Goal: Information Seeking & Learning: Understand process/instructions

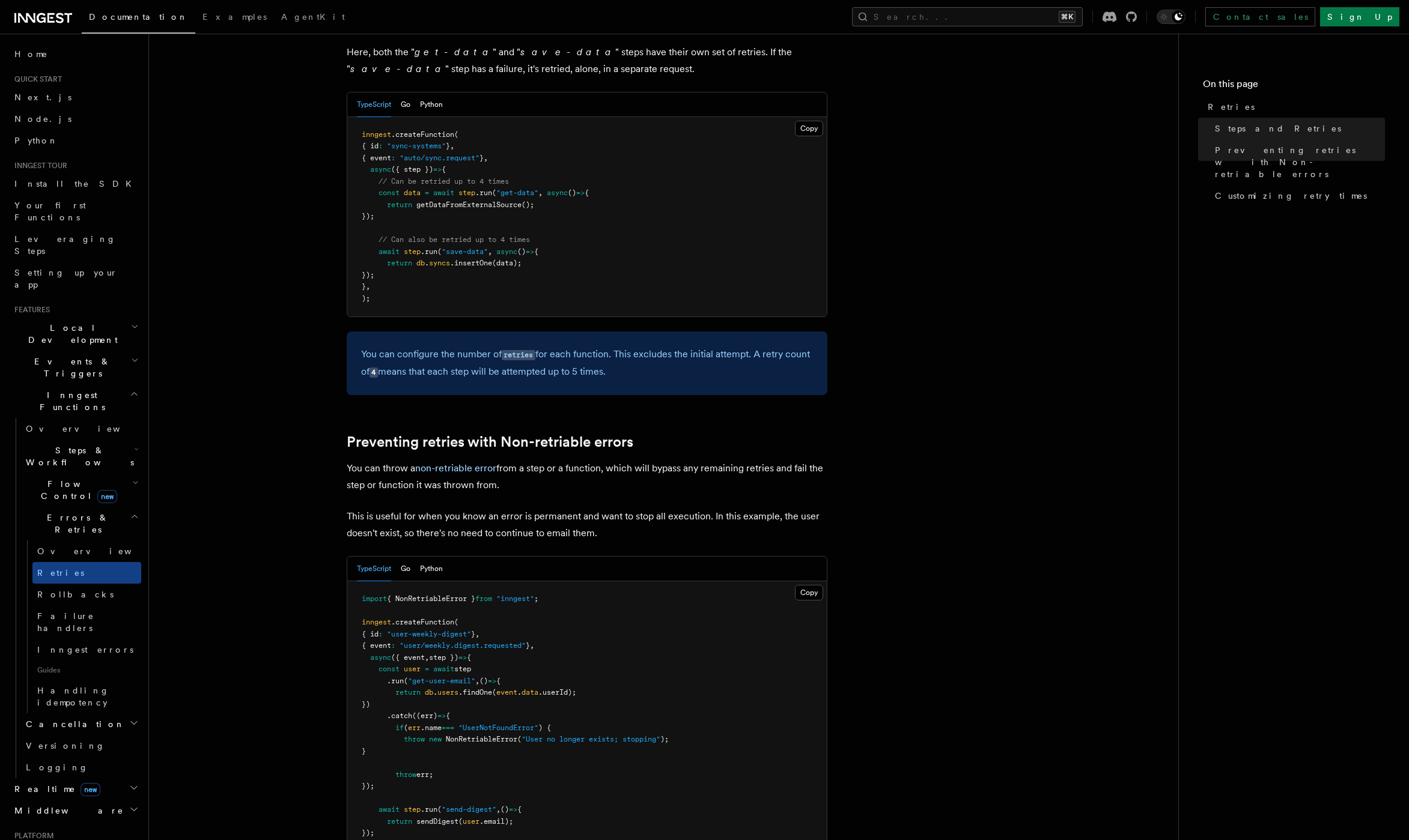
scroll to position [886, 0]
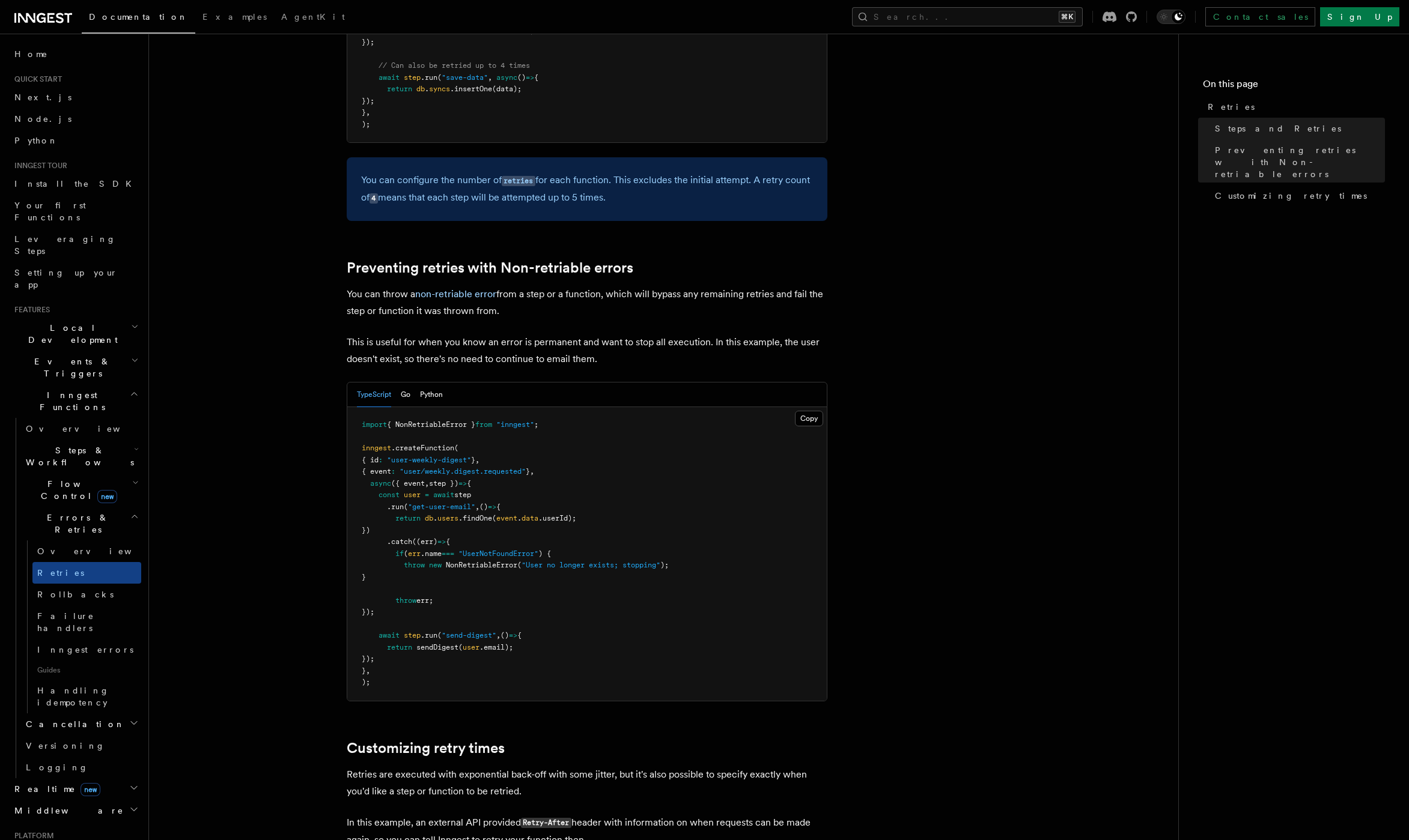
click at [354, 677] on pre "import { NonRetriableError } from "inngest" ; inngest .createFunction ( { id : …" at bounding box center [587, 554] width 480 height 294
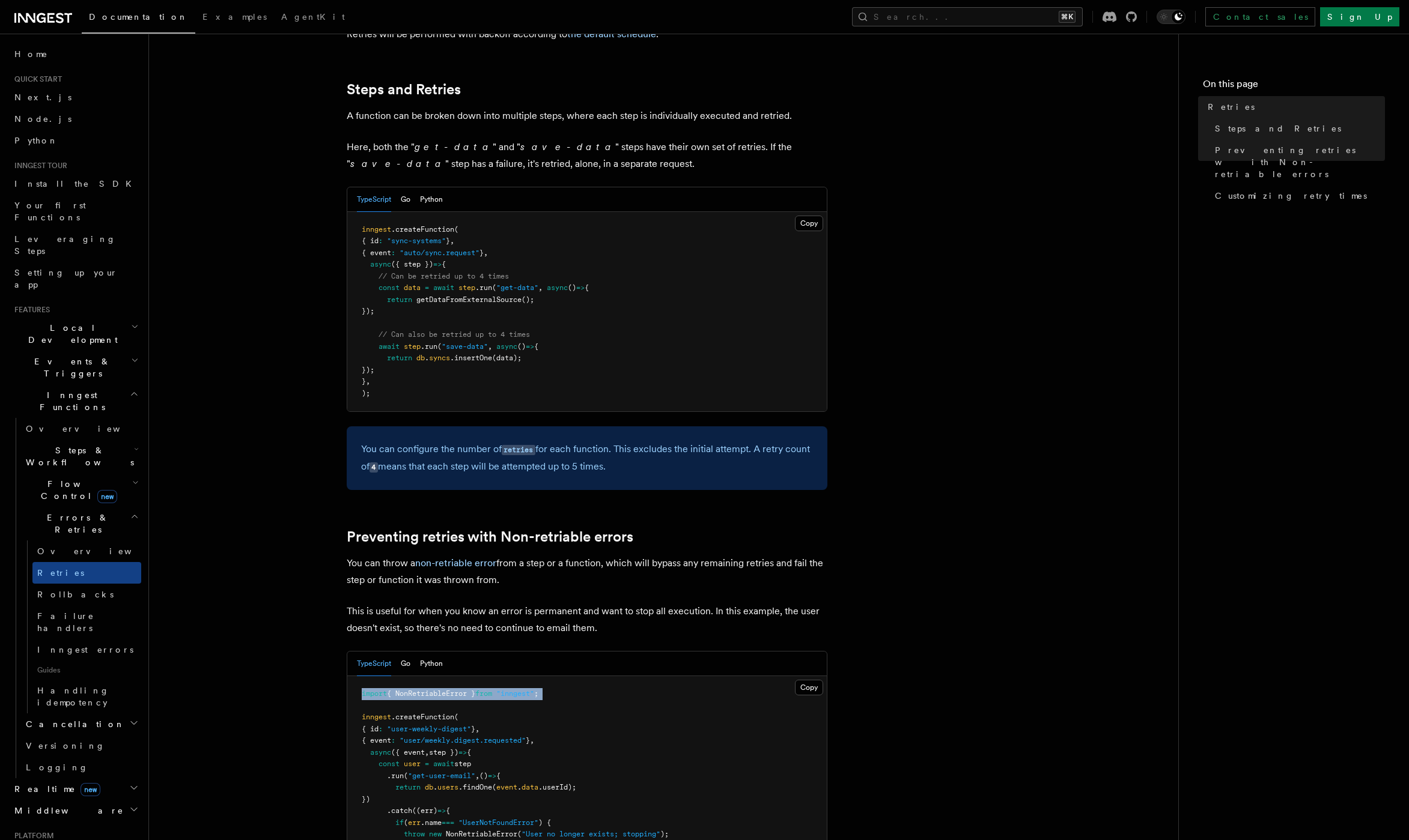
scroll to position [803, 0]
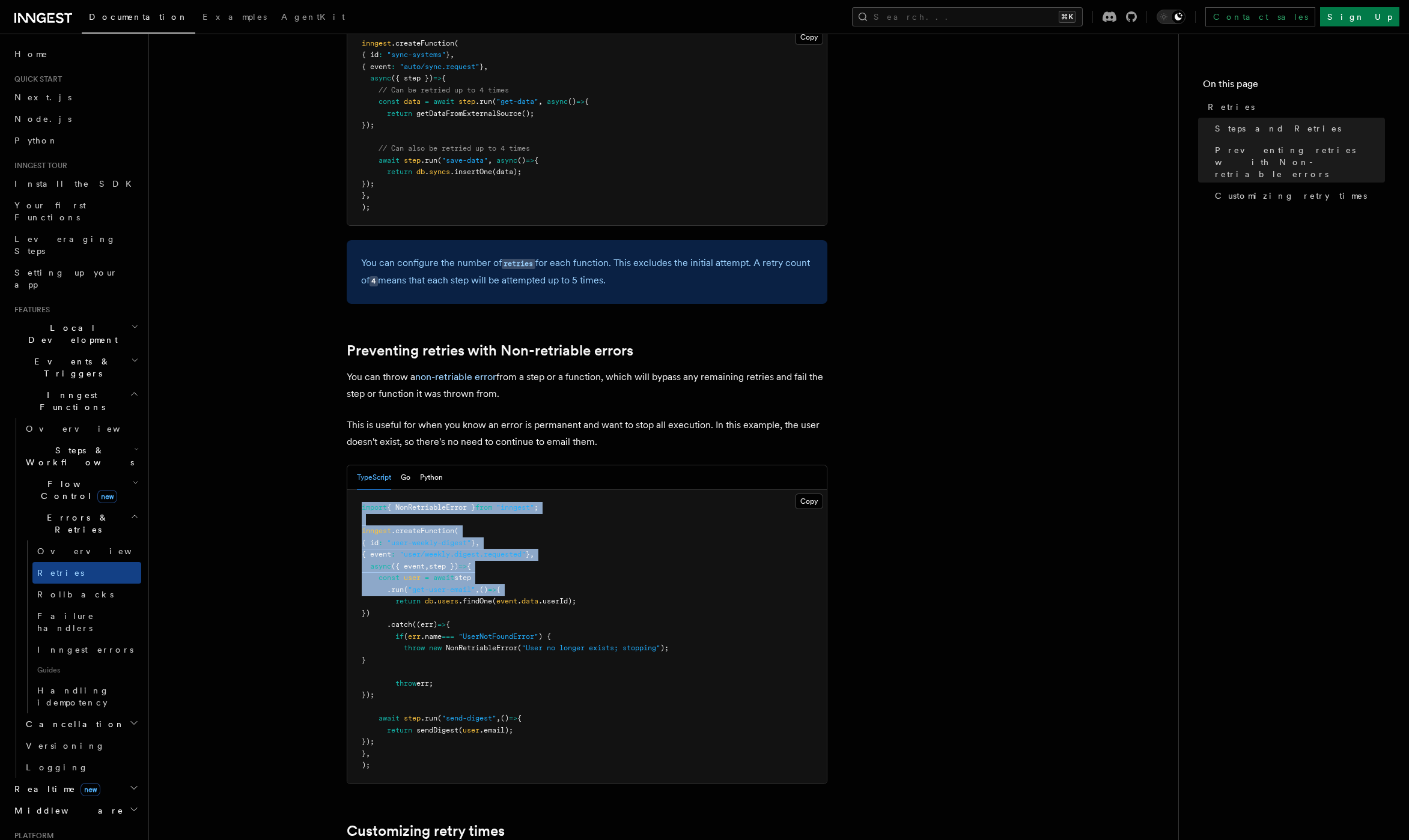
drag, startPoint x: 351, startPoint y: 90, endPoint x: 330, endPoint y: 583, distance: 493.4
click at [333, 588] on article "Features Inngest Functions Errors & Retries Retries By default, in addition to …" at bounding box center [664, 370] width 990 height 2242
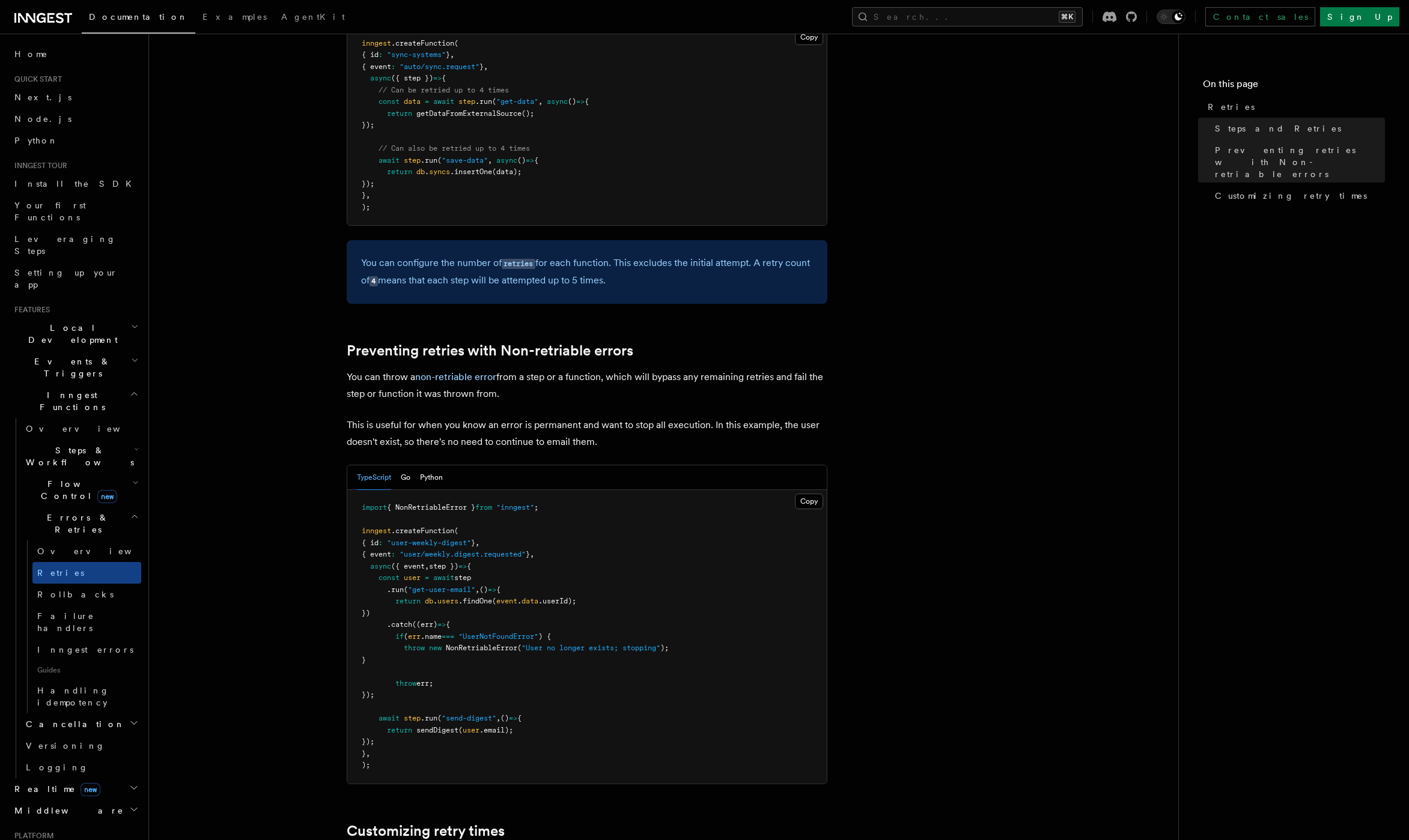
click at [330, 583] on article "Features Inngest Functions Errors & Retries Retries By default, in addition to …" at bounding box center [664, 370] width 990 height 2242
click at [624, 375] on p "You can throw a non-retriable error from a step or a function, which will bypas…" at bounding box center [586, 385] width 480 height 33
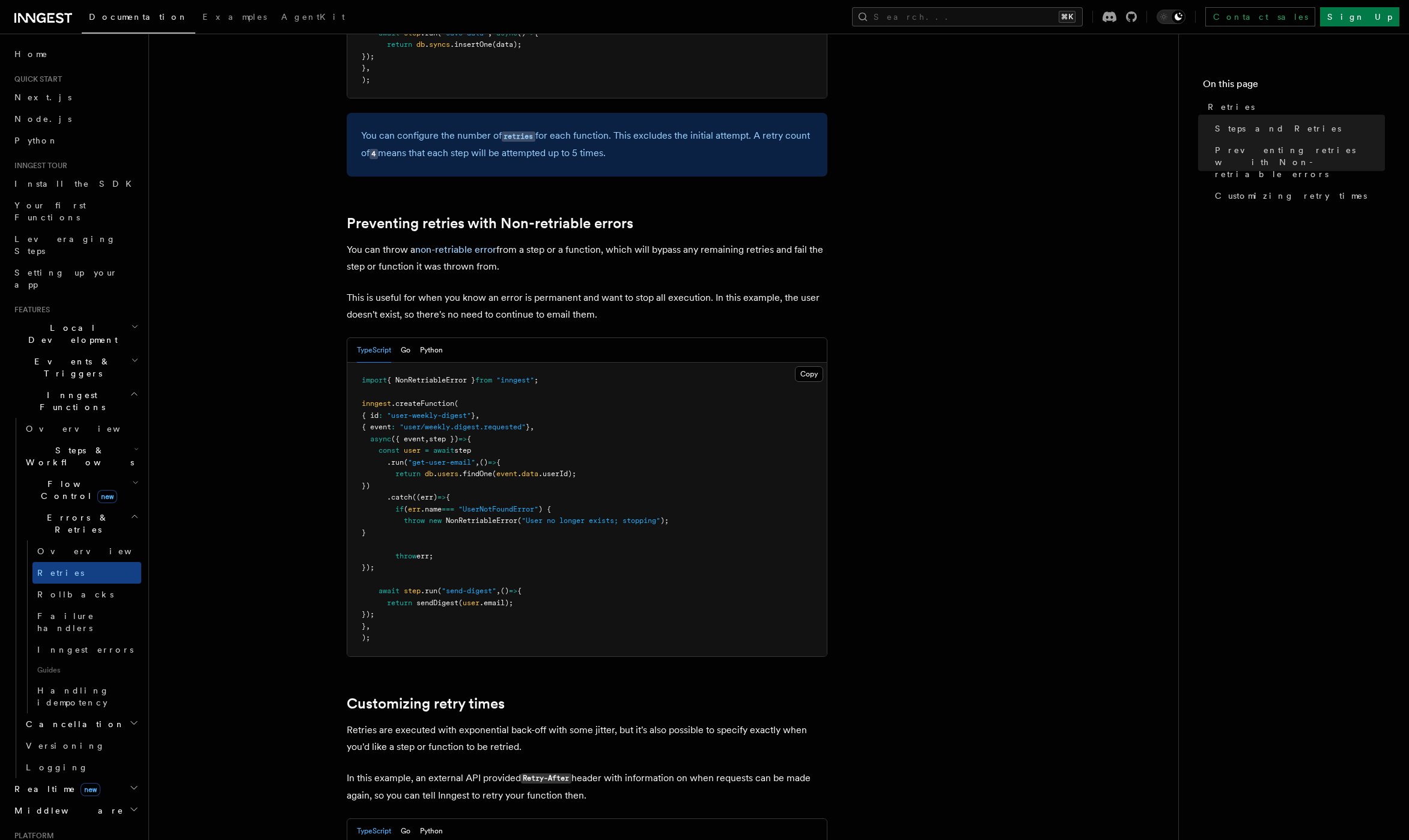
scroll to position [1440, 0]
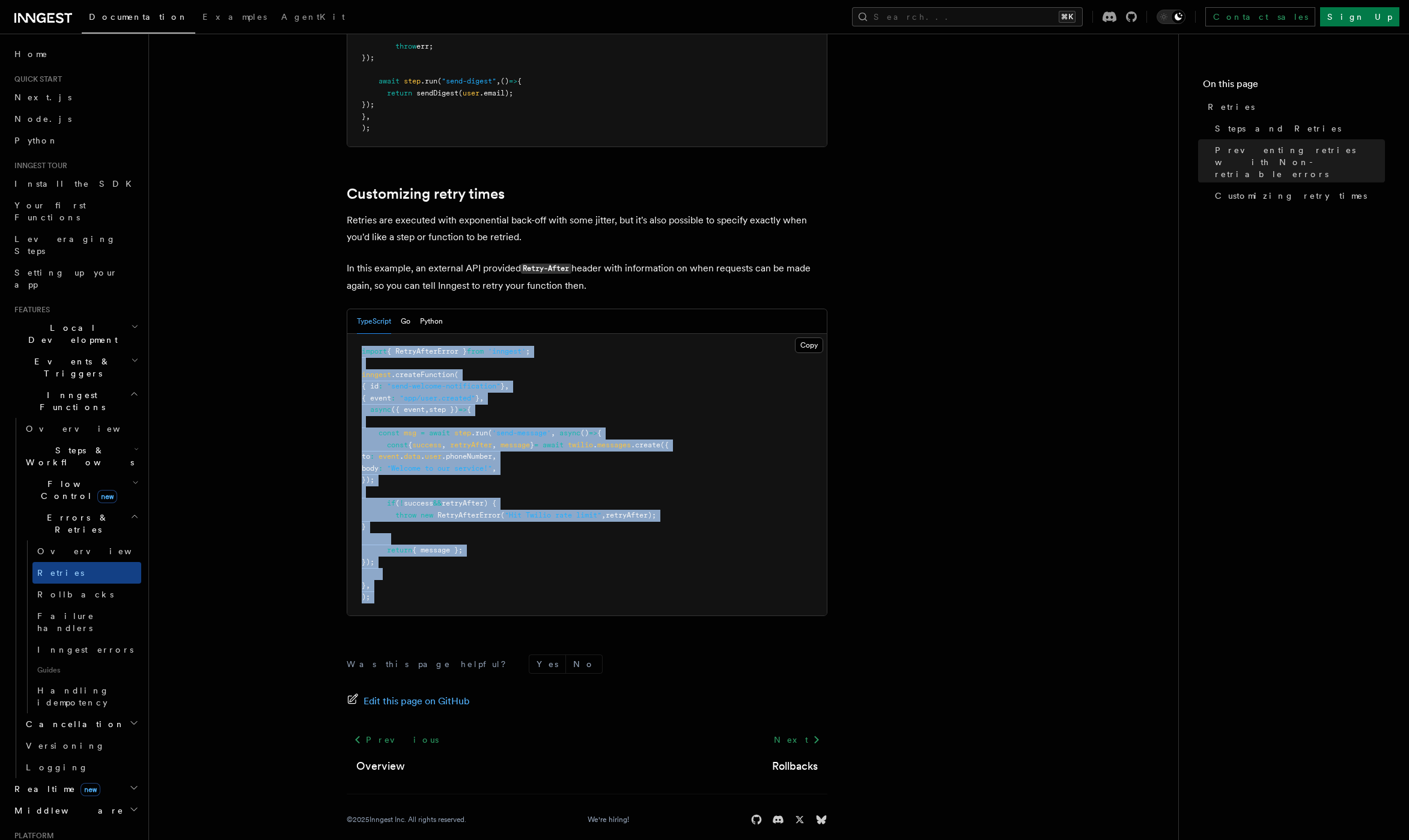
drag, startPoint x: 350, startPoint y: 88, endPoint x: 568, endPoint y: 612, distance: 567.5
copy div "import { RetryAfterError } from 'inngest' ; inngest .createFunction ( { id : "s…"
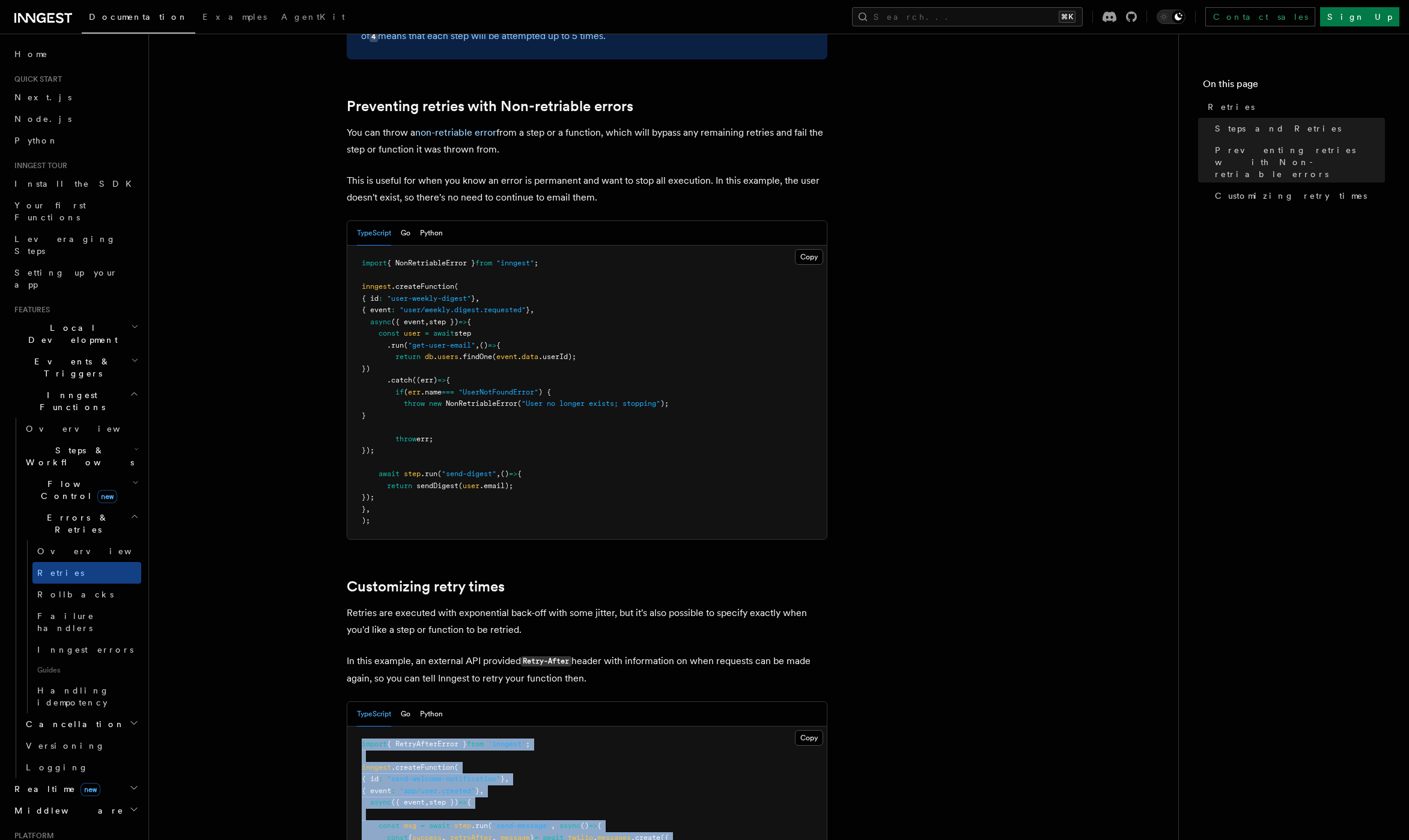
scroll to position [1040, 0]
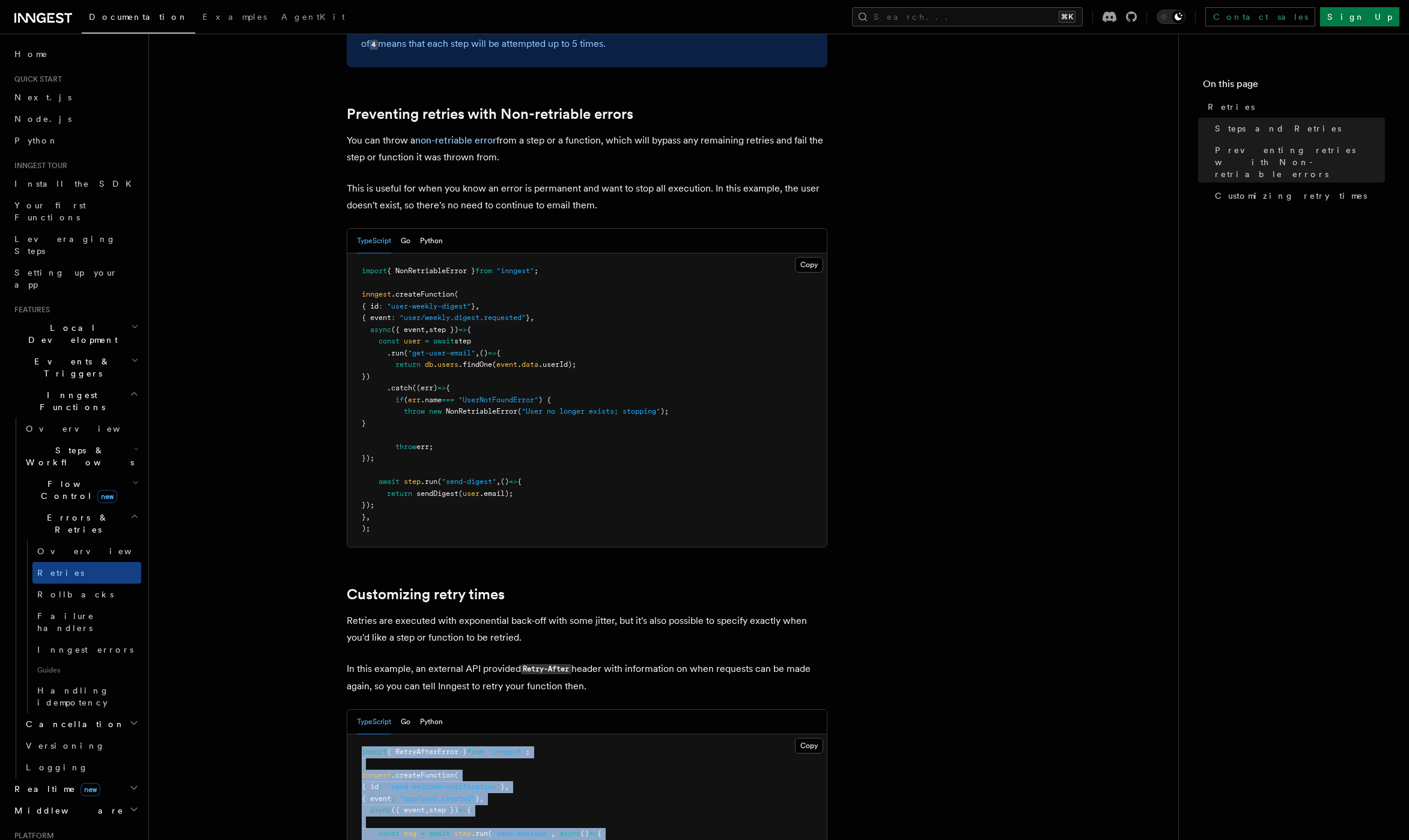
click at [882, 454] on article "Features Inngest Functions Errors & Retries Retries By default, in addition to …" at bounding box center [664, 134] width 990 height 2242
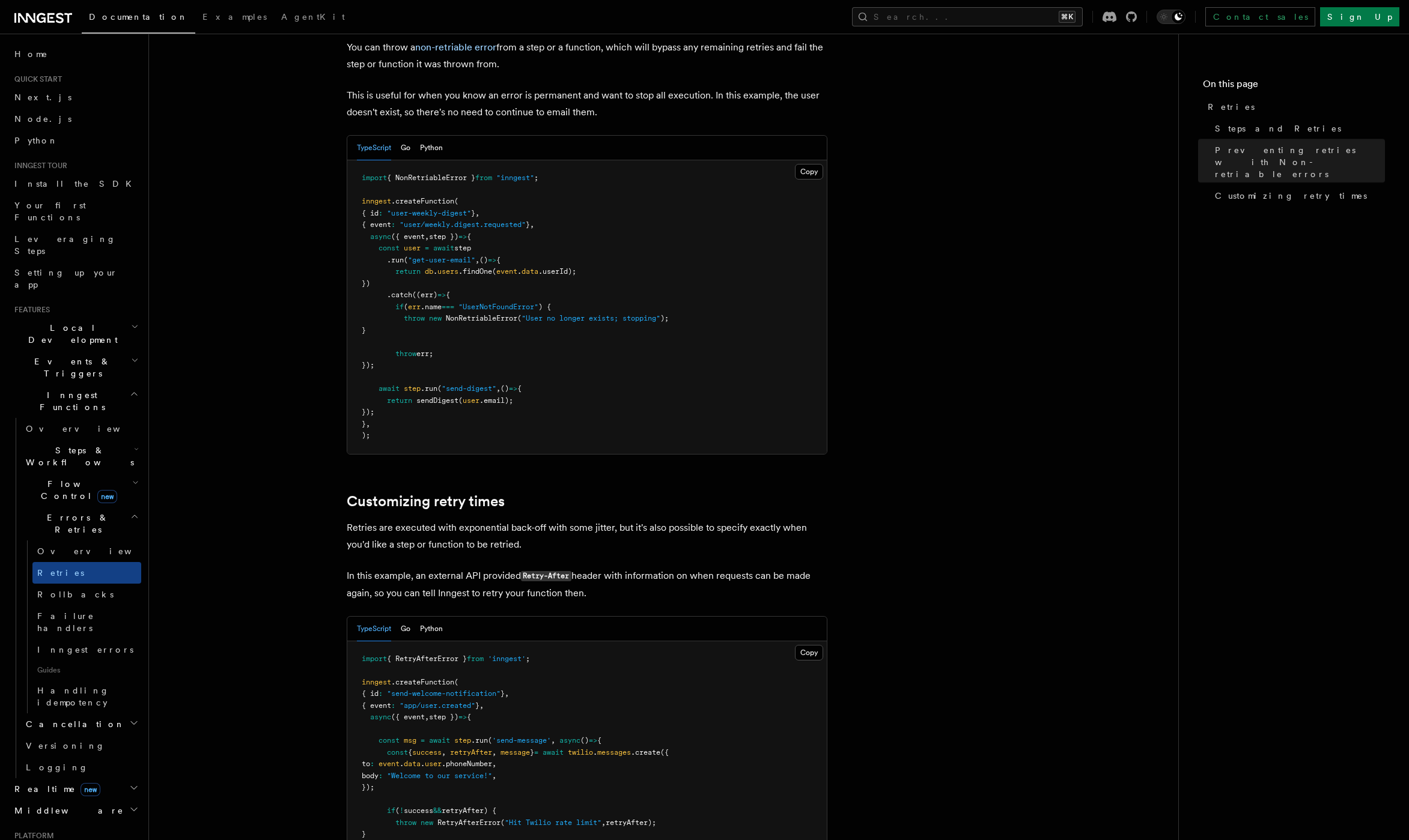
scroll to position [1364, 0]
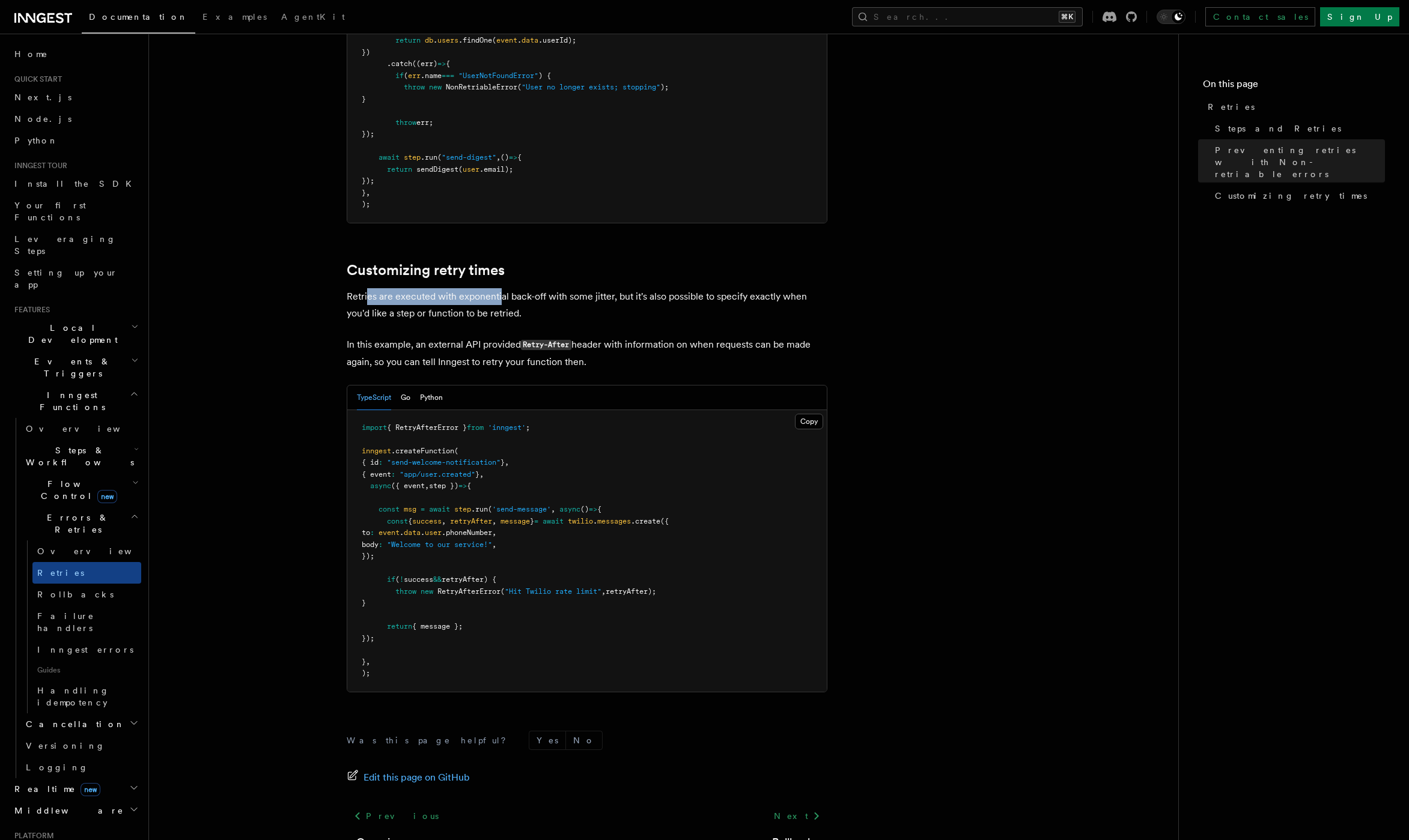
drag, startPoint x: 367, startPoint y: 283, endPoint x: 502, endPoint y: 289, distance: 135.1
click at [499, 289] on p "Retries are executed with exponential back-off with some jitter, but it's also …" at bounding box center [586, 304] width 480 height 33
click at [527, 298] on p "Retries are executed with exponential back-off with some jitter, but it's also …" at bounding box center [586, 304] width 480 height 33
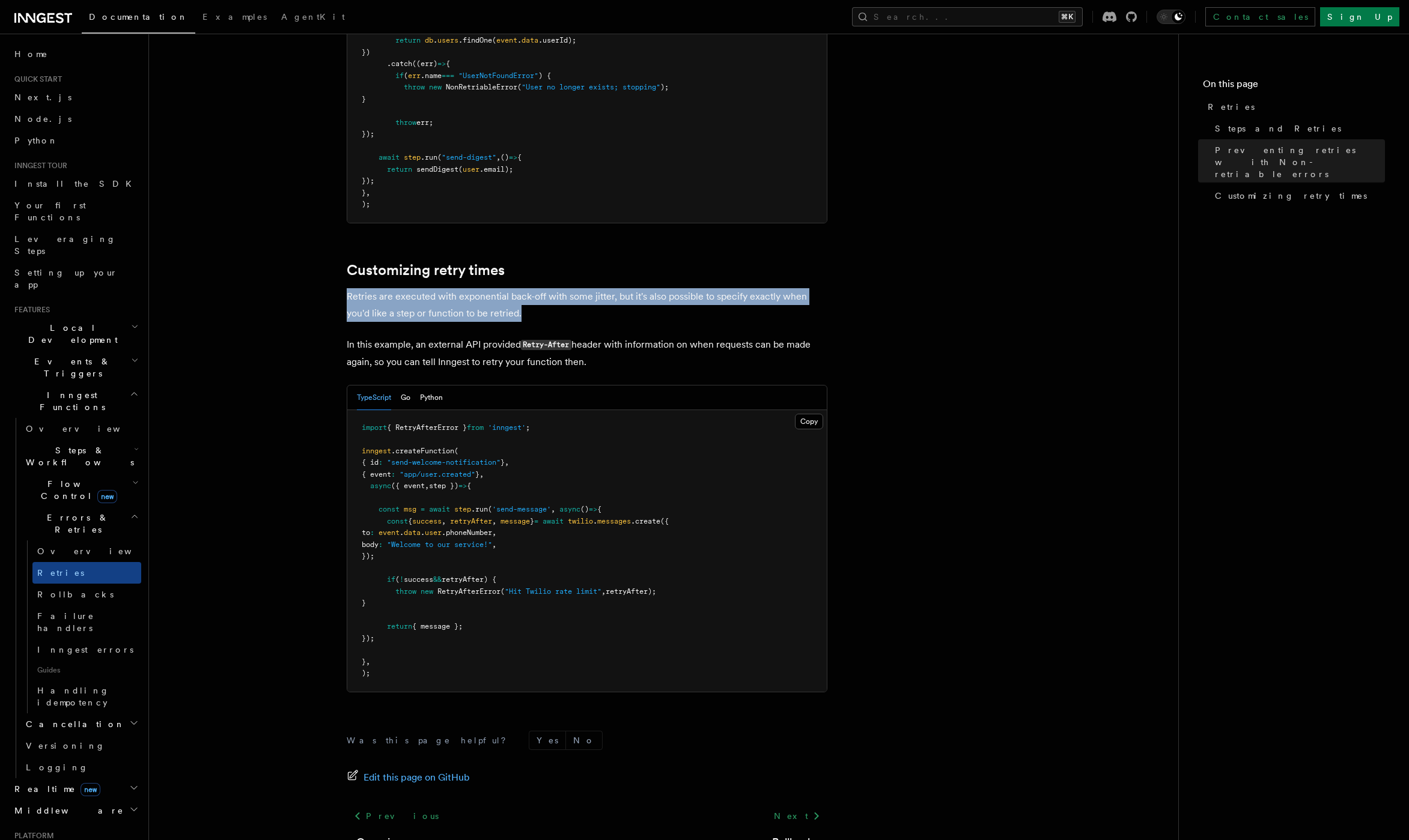
drag, startPoint x: 527, startPoint y: 298, endPoint x: 517, endPoint y: 272, distance: 27.9
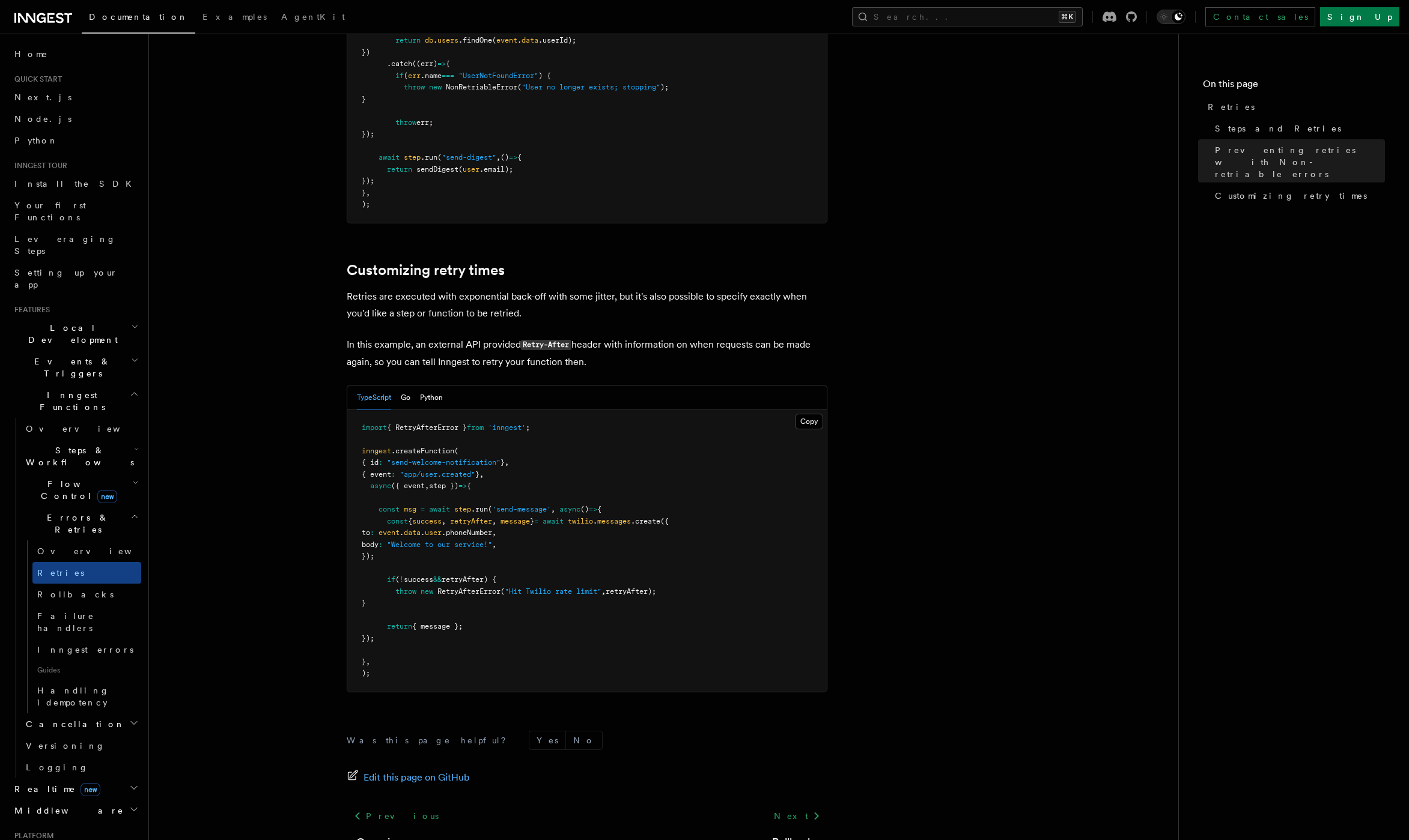
click at [527, 289] on p "Retries are executed with exponential back-off with some jitter, but it's also …" at bounding box center [586, 304] width 480 height 33
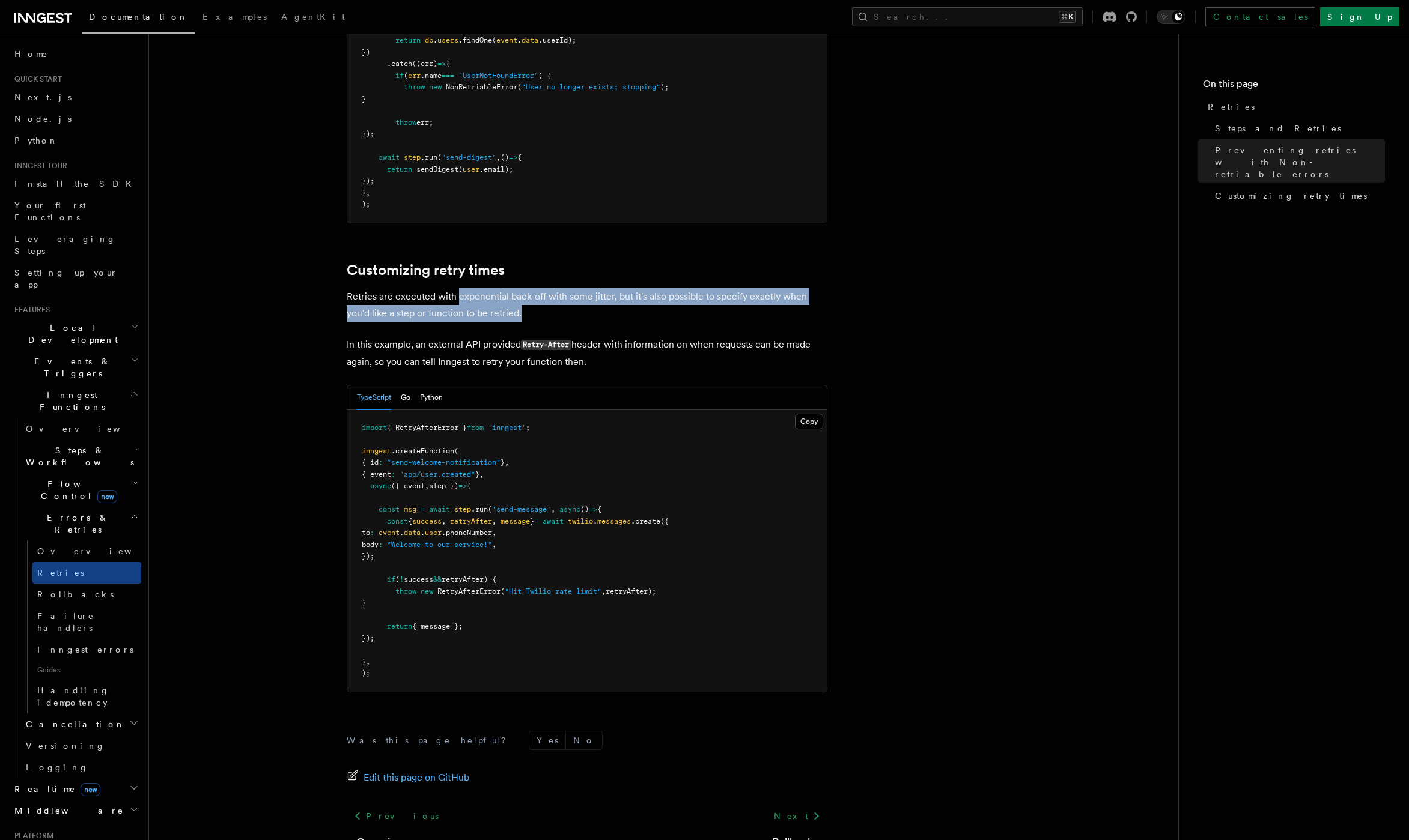
drag, startPoint x: 526, startPoint y: 292, endPoint x: 458, endPoint y: 279, distance: 69.2
click at [458, 288] on p "Retries are executed with exponential back-off with some jitter, but it's also …" at bounding box center [586, 304] width 480 height 33
click at [494, 295] on p "Retries are executed with exponential back-off with some jitter, but it's also …" at bounding box center [586, 304] width 480 height 33
